Goal: Task Accomplishment & Management: Manage account settings

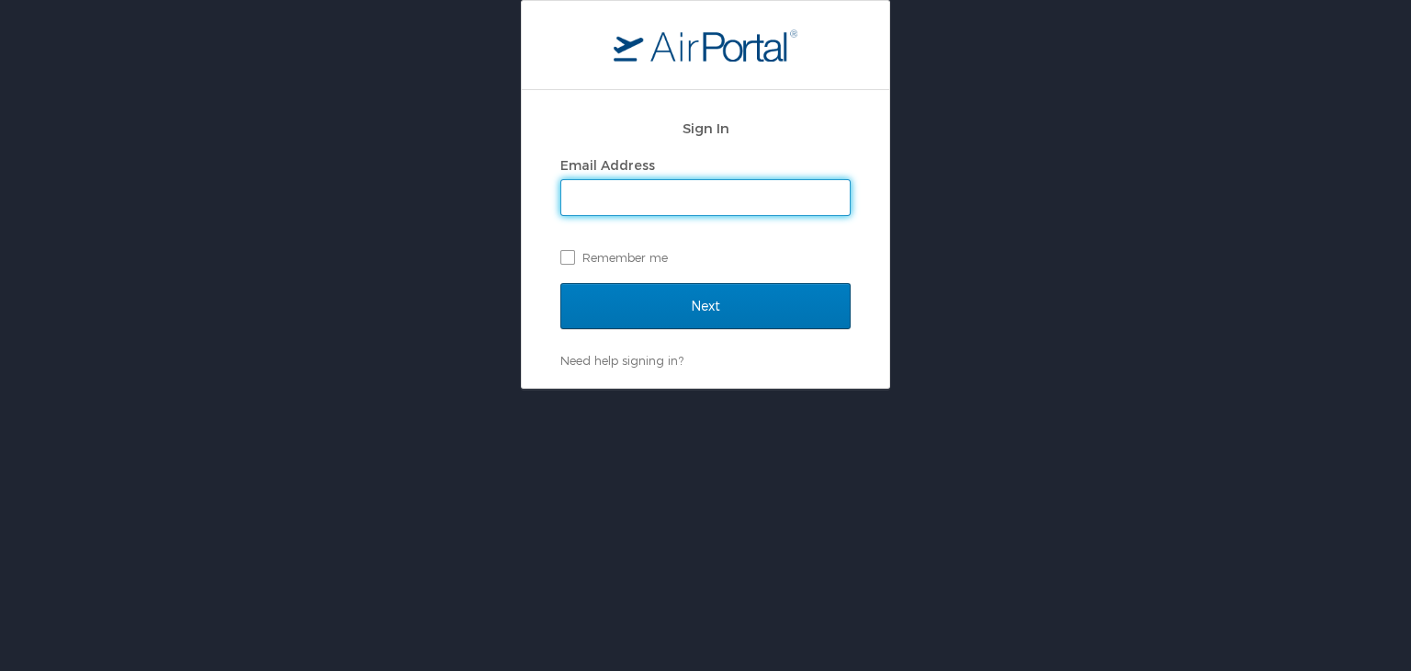
type input "[EMAIL_ADDRESS][DOMAIN_NAME]"
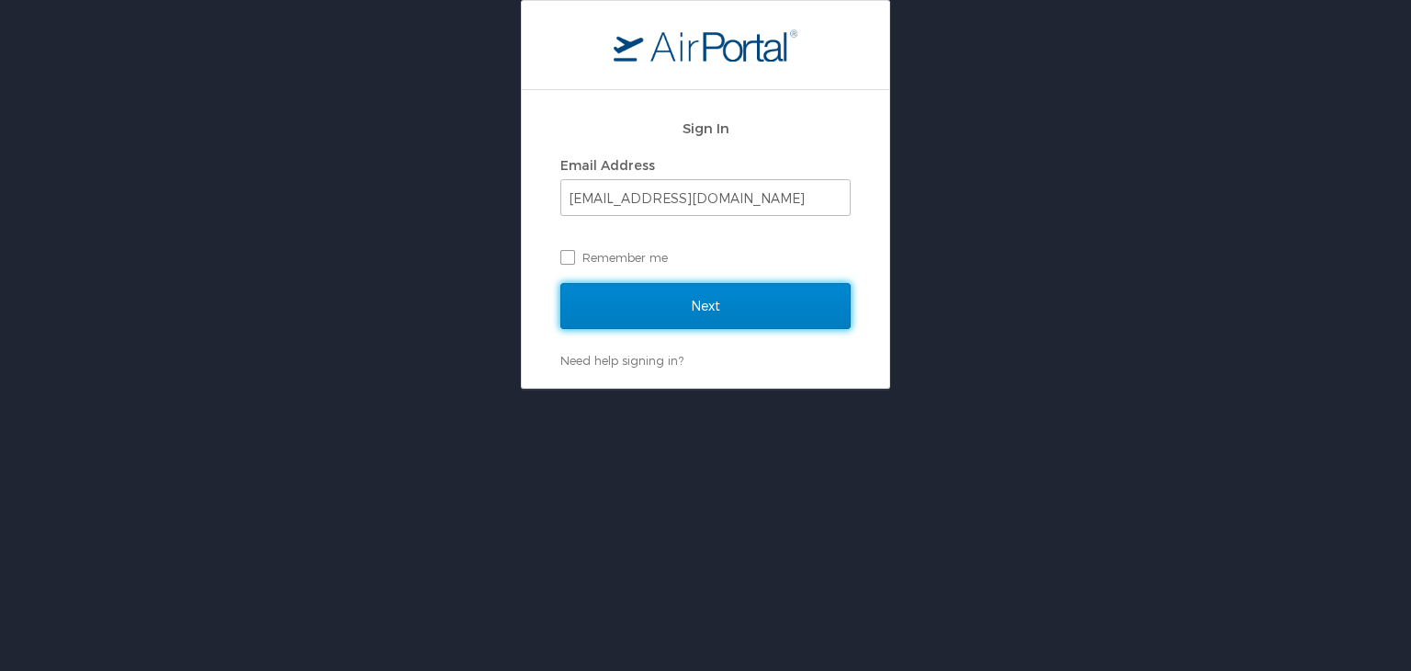
click at [593, 306] on input "Next" at bounding box center [705, 306] width 290 height 46
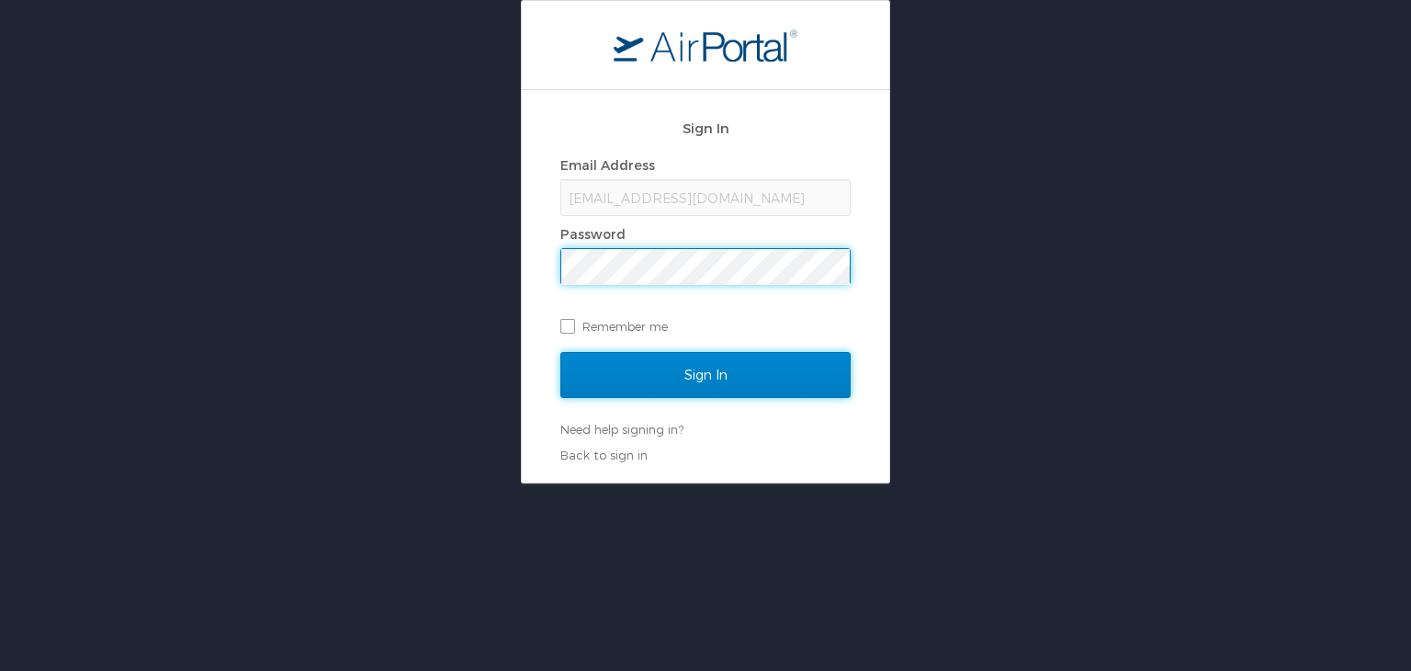
click at [682, 379] on input "Sign In" at bounding box center [705, 375] width 290 height 46
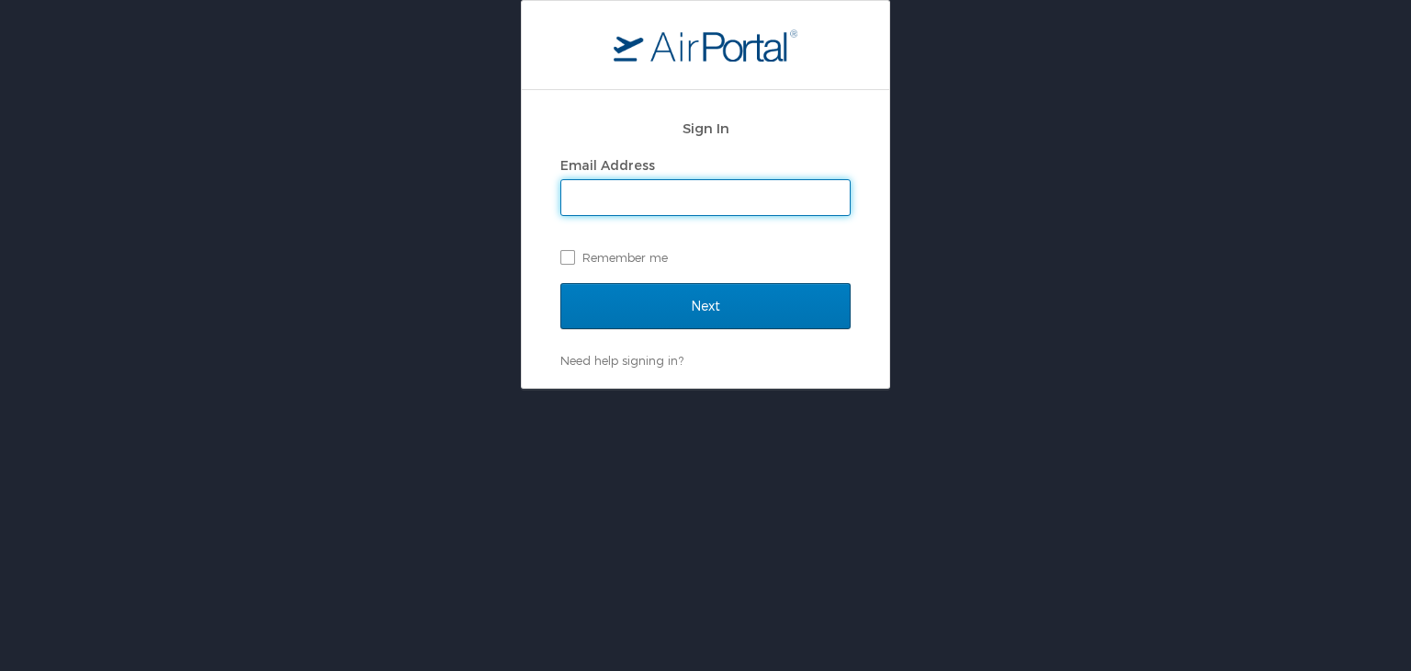
type input "[EMAIL_ADDRESS][DOMAIN_NAME]"
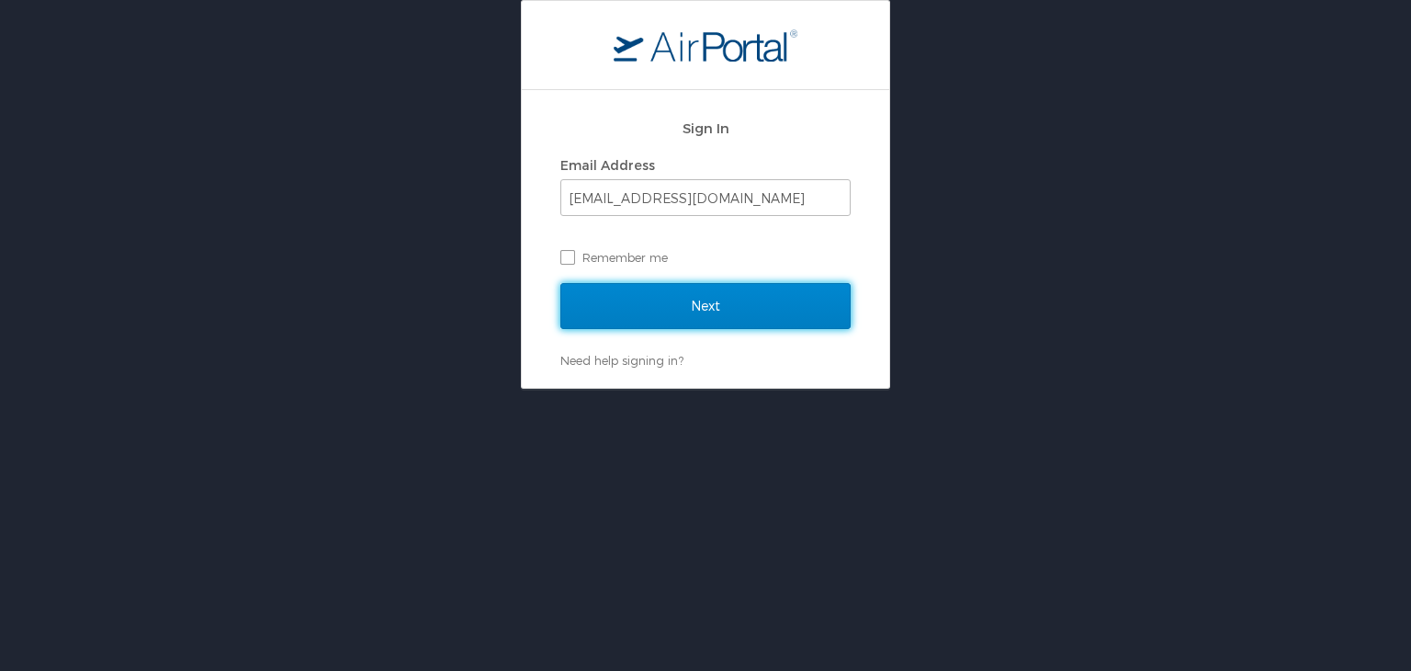
click at [683, 306] on input "Next" at bounding box center [705, 306] width 290 height 46
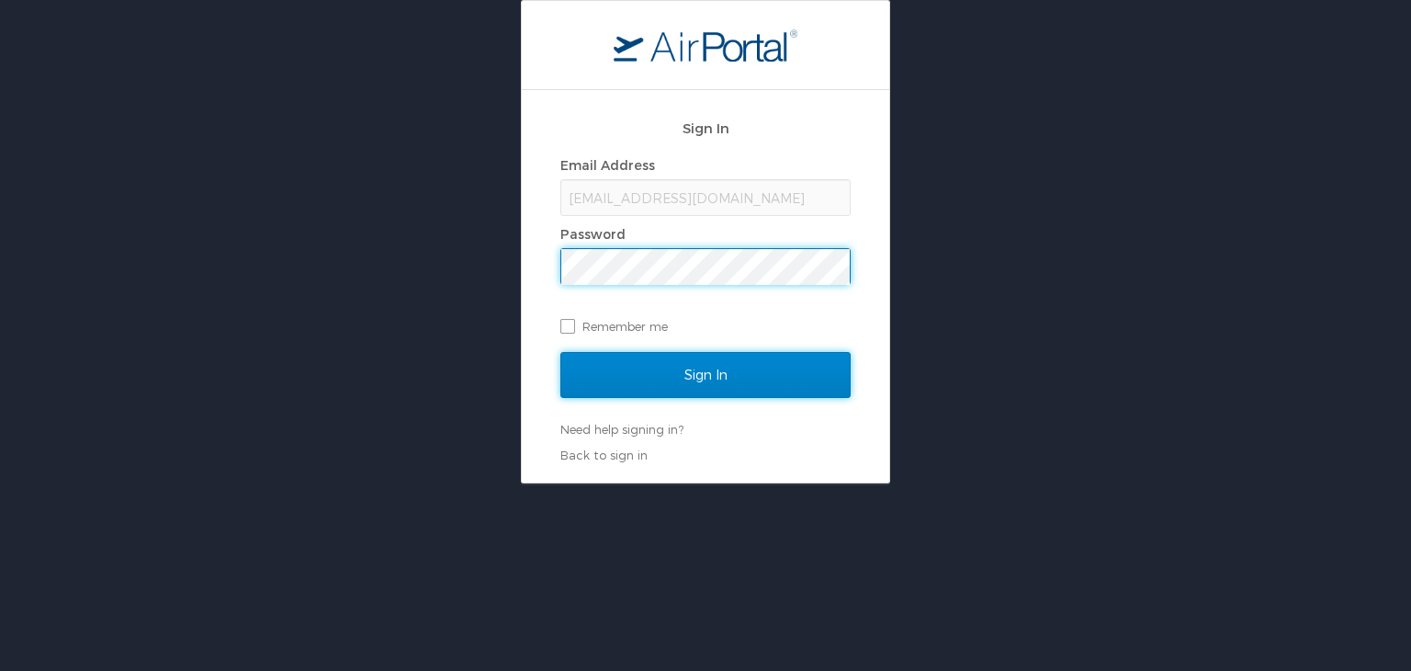
click at [654, 368] on input "Sign In" at bounding box center [705, 375] width 290 height 46
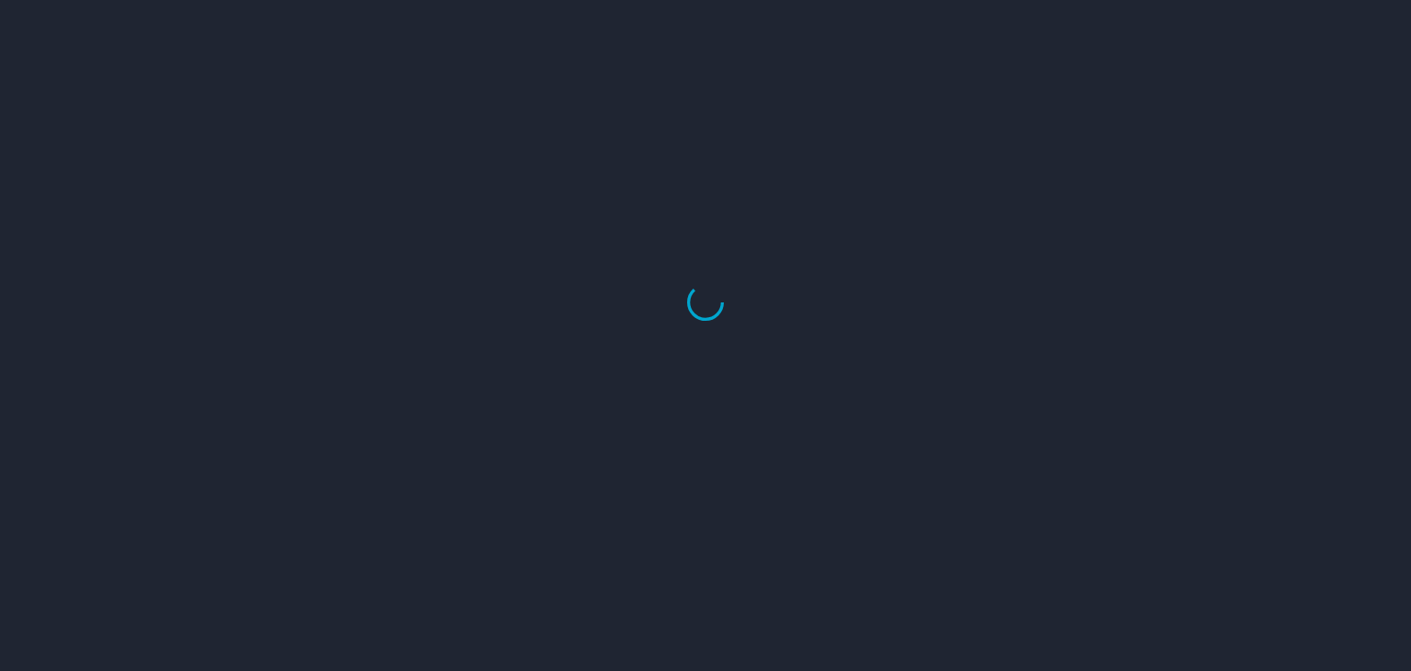
select select "US"
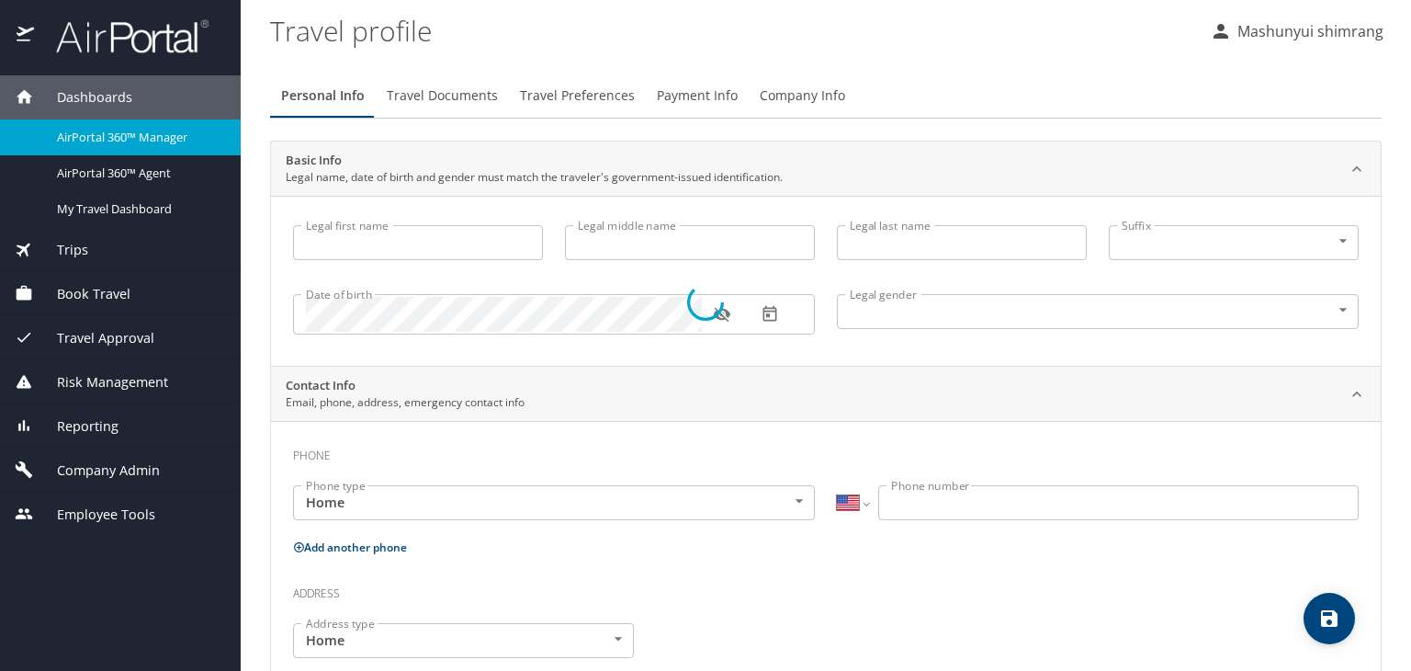
type input "Mashunyui"
type input "shimrang"
type input "Male"
select select "IN"
